Goal: Task Accomplishment & Management: Use online tool/utility

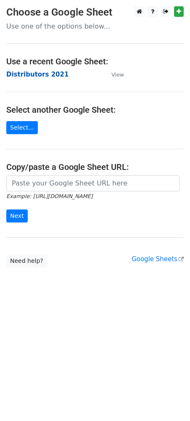
click at [33, 74] on strong "Distributors 2021" at bounding box center [37, 75] width 62 height 8
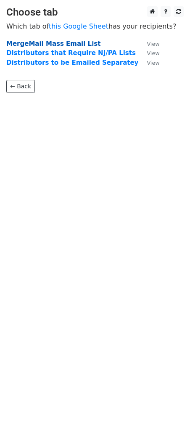
click at [53, 42] on strong "MergeMail Mass Email List" at bounding box center [53, 44] width 94 height 8
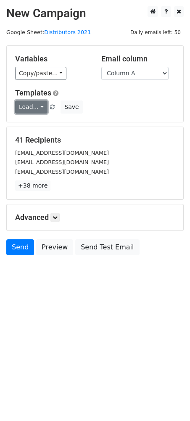
click at [32, 109] on link "Load..." at bounding box center [31, 107] width 32 height 13
click at [37, 130] on link "Distributors List" at bounding box center [53, 126] width 74 height 13
